Goal: Information Seeking & Learning: Find contact information

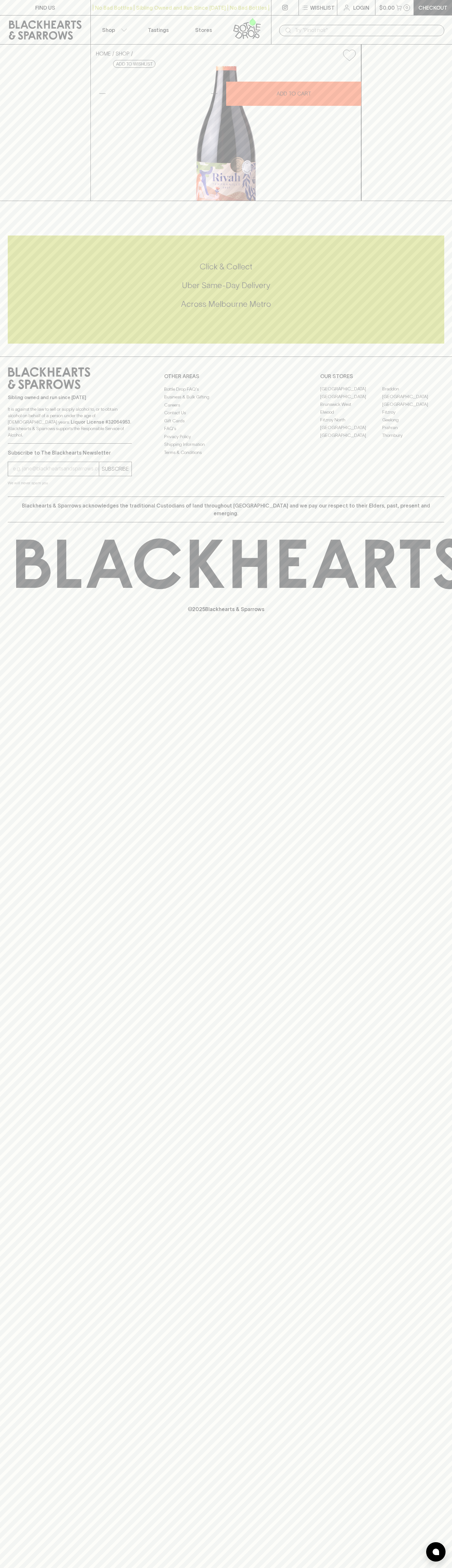
click at [433, 343] on div "Click & Collect Uber Same-Day Delivery Across Melbourne Metro" at bounding box center [226, 290] width 436 height 108
click at [272, 1567] on html "FIND US | No Bad Bottles | Sibling Owned and Run Since 2006 | No Bad Bottles | …" at bounding box center [226, 784] width 452 height 1568
click at [31, 309] on h5 "Across Melbourne Metro" at bounding box center [226, 304] width 436 height 10
